Goal: Find specific page/section: Find specific page/section

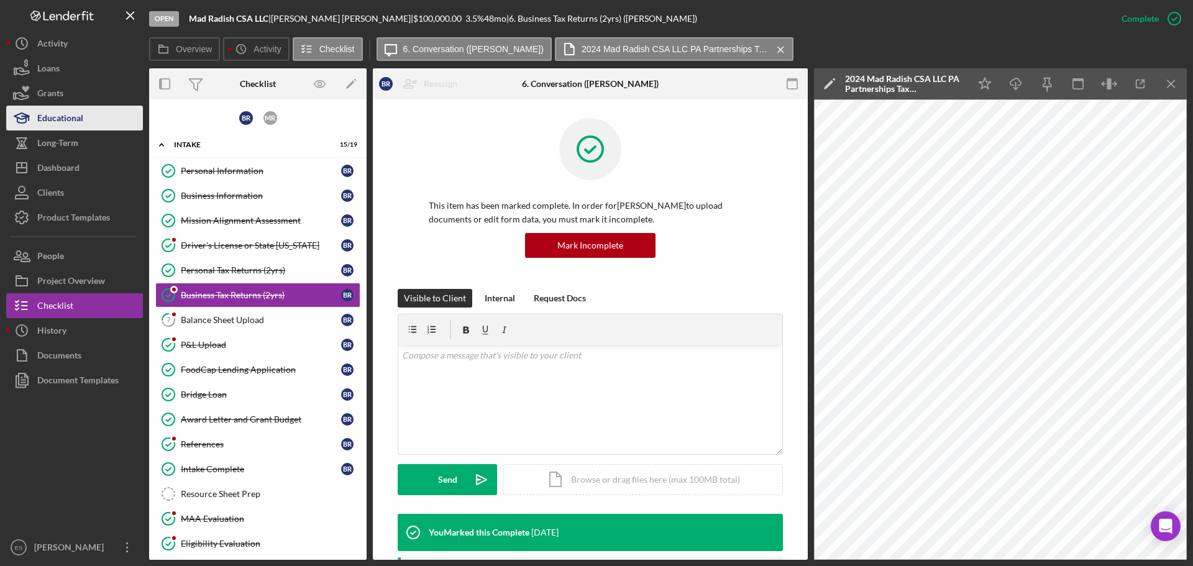
scroll to position [311, 0]
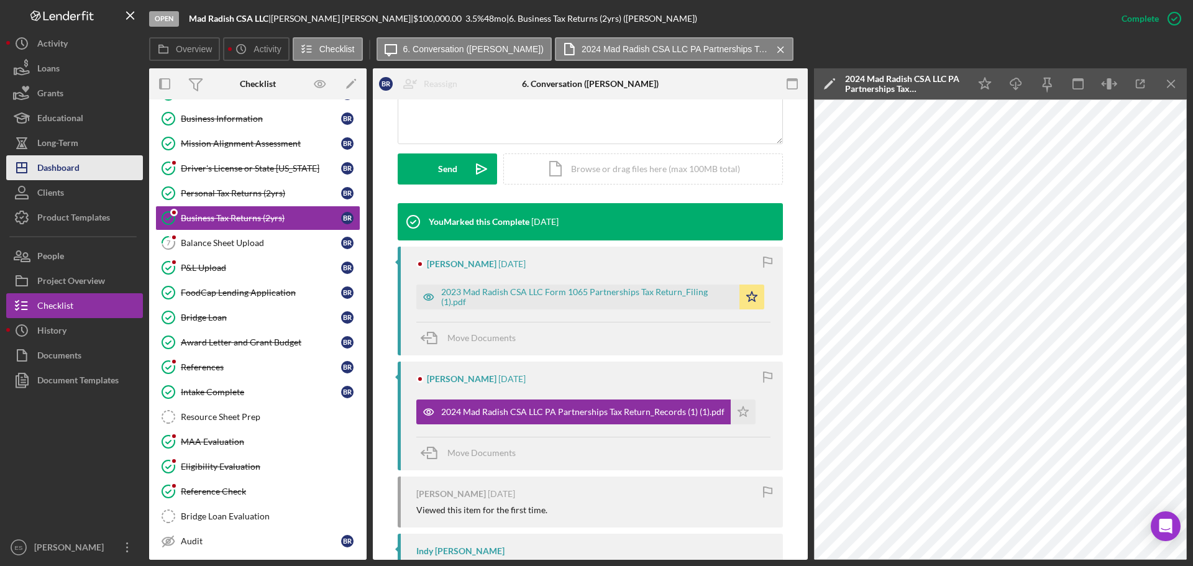
click at [76, 171] on div "Dashboard" at bounding box center [58, 169] width 42 height 28
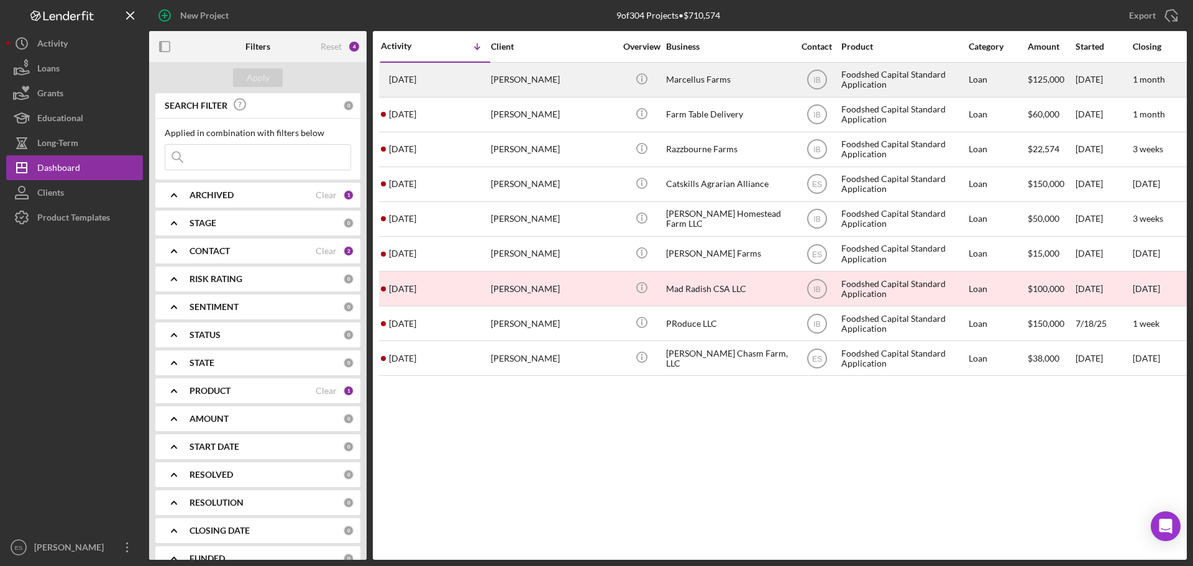
click at [555, 86] on div "[PERSON_NAME]" at bounding box center [553, 79] width 124 height 33
